Goal: Information Seeking & Learning: Learn about a topic

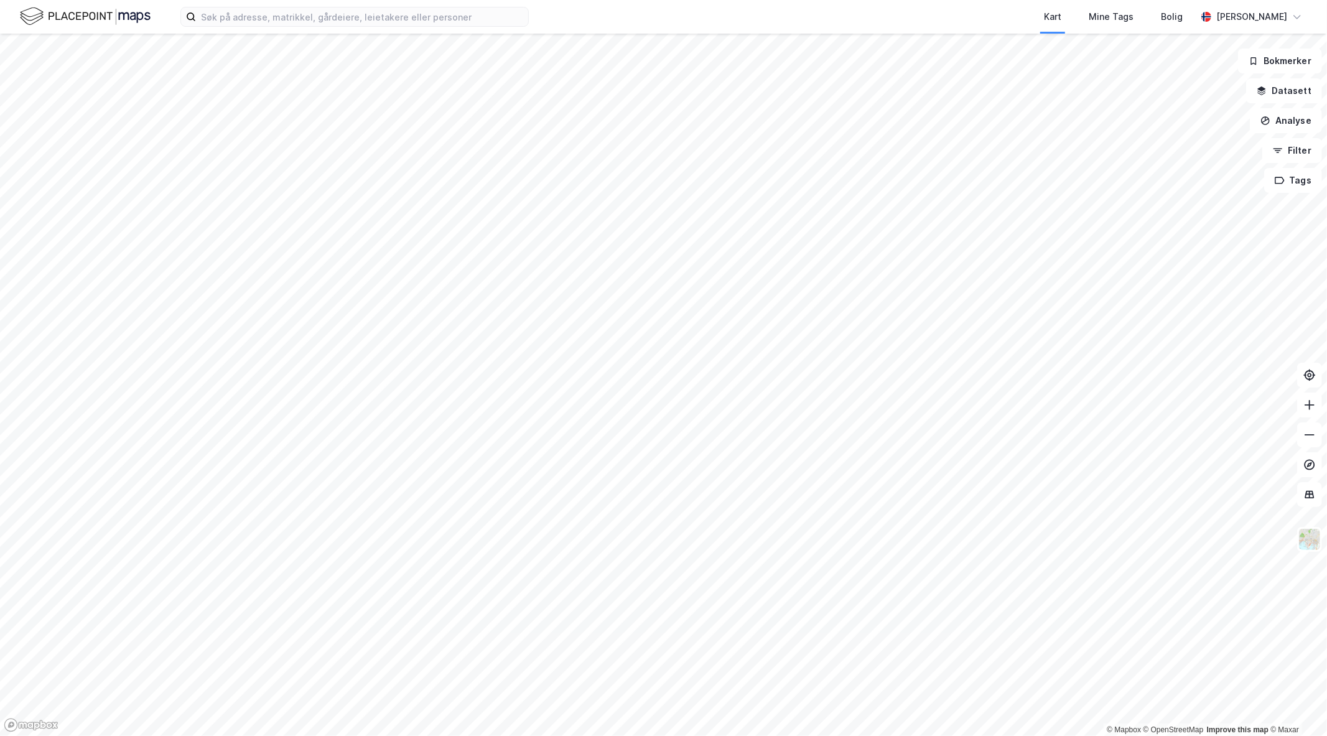
click at [268, 27] on div "Kart Mine Tags Bolig [PERSON_NAME]" at bounding box center [663, 17] width 1327 height 34
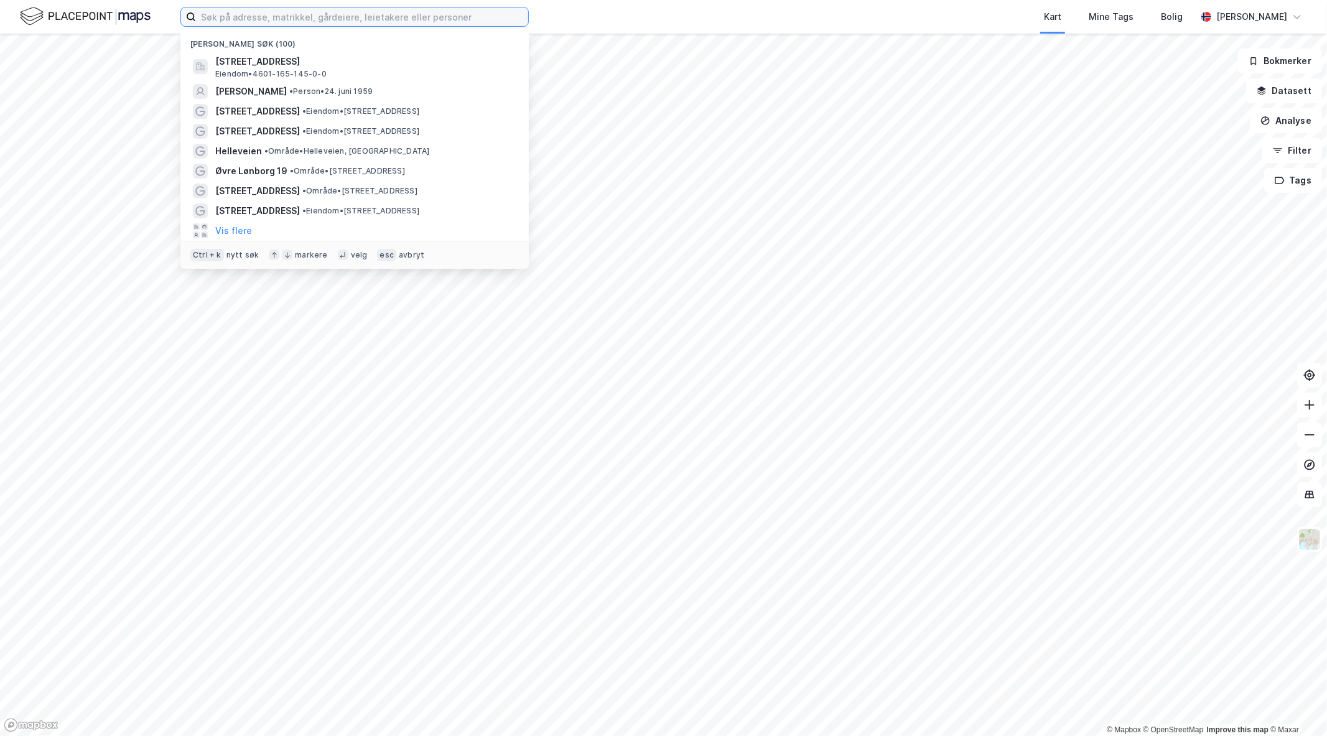
click at [270, 17] on input at bounding box center [362, 16] width 332 height 19
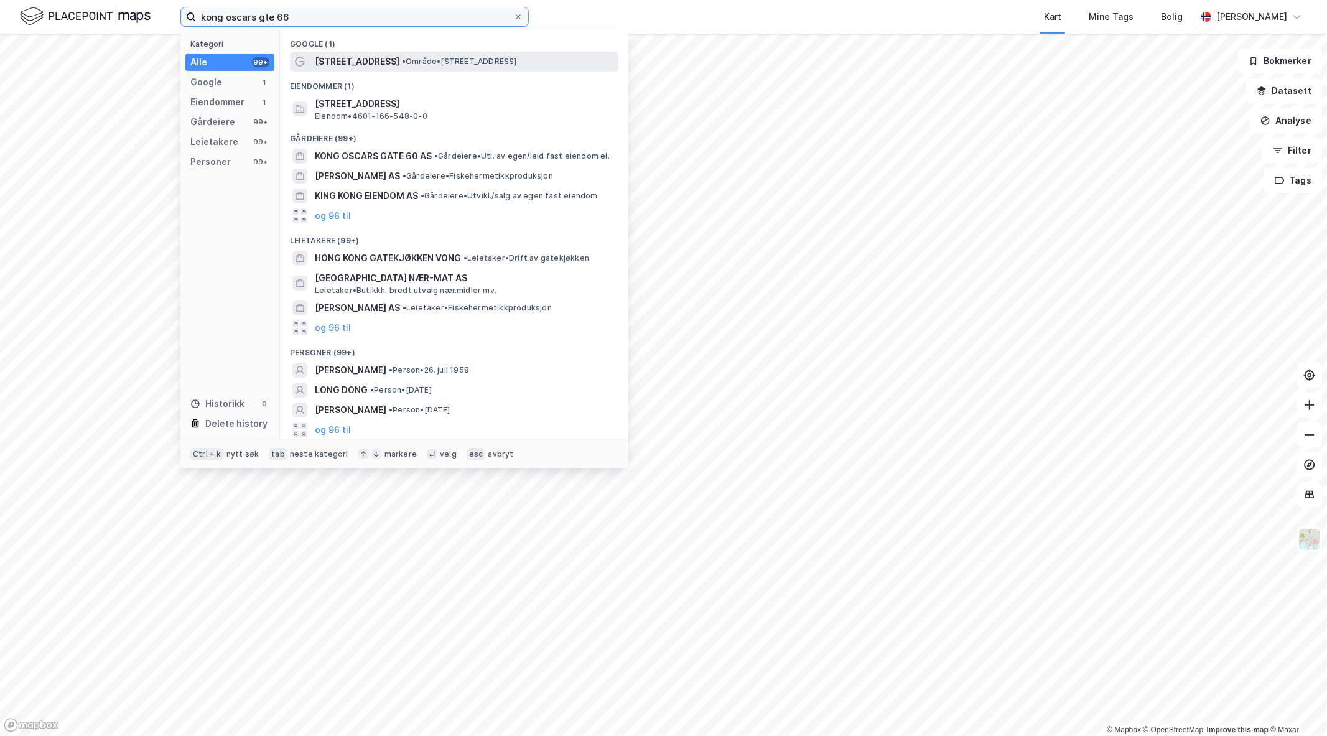
type input "kong oscars gte 66"
click at [344, 65] on span "[STREET_ADDRESS]" at bounding box center [357, 61] width 85 height 15
